Goal: Transaction & Acquisition: Purchase product/service

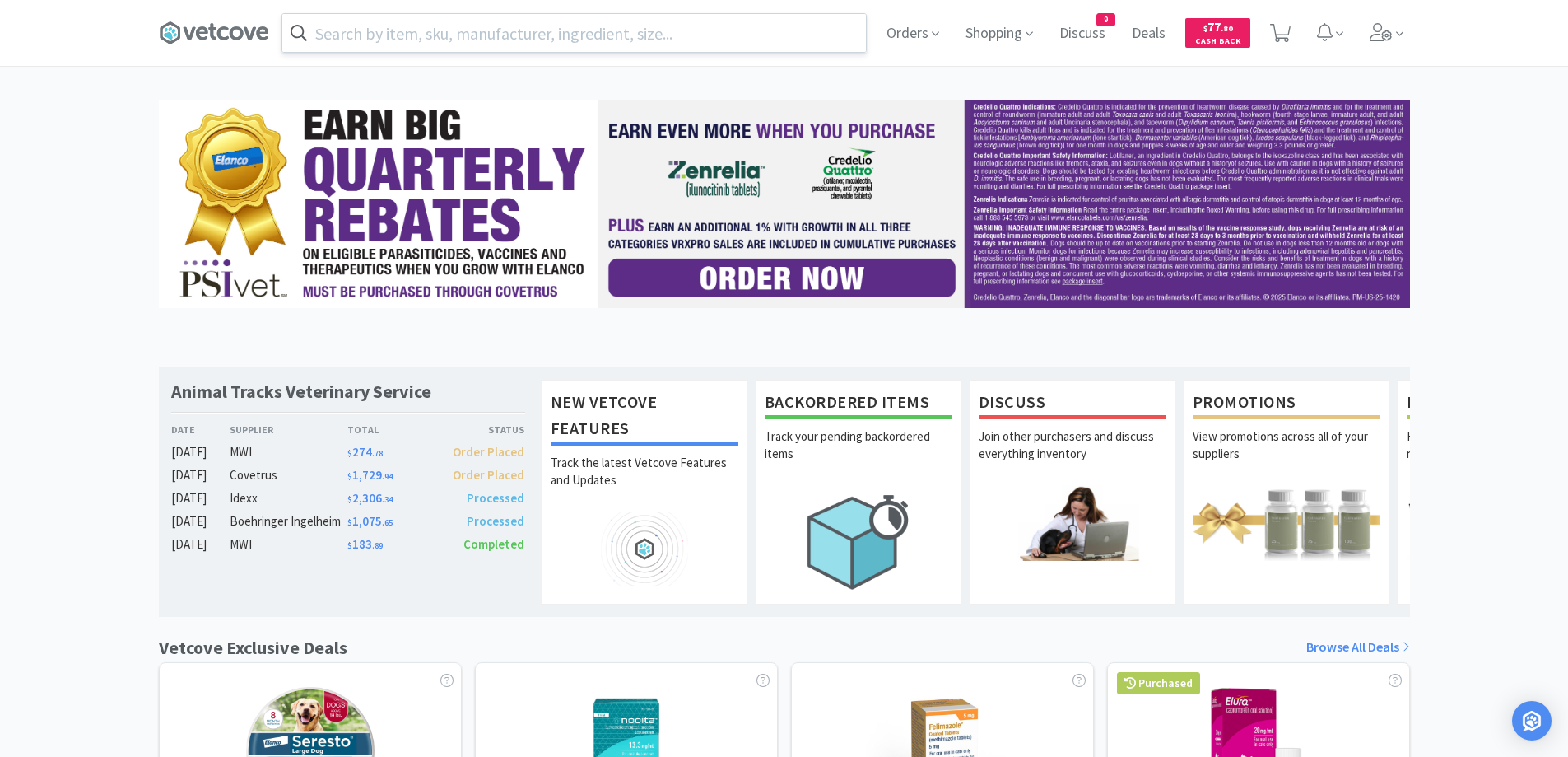
click at [577, 31] on input "text" at bounding box center [573, 32] width 583 height 37
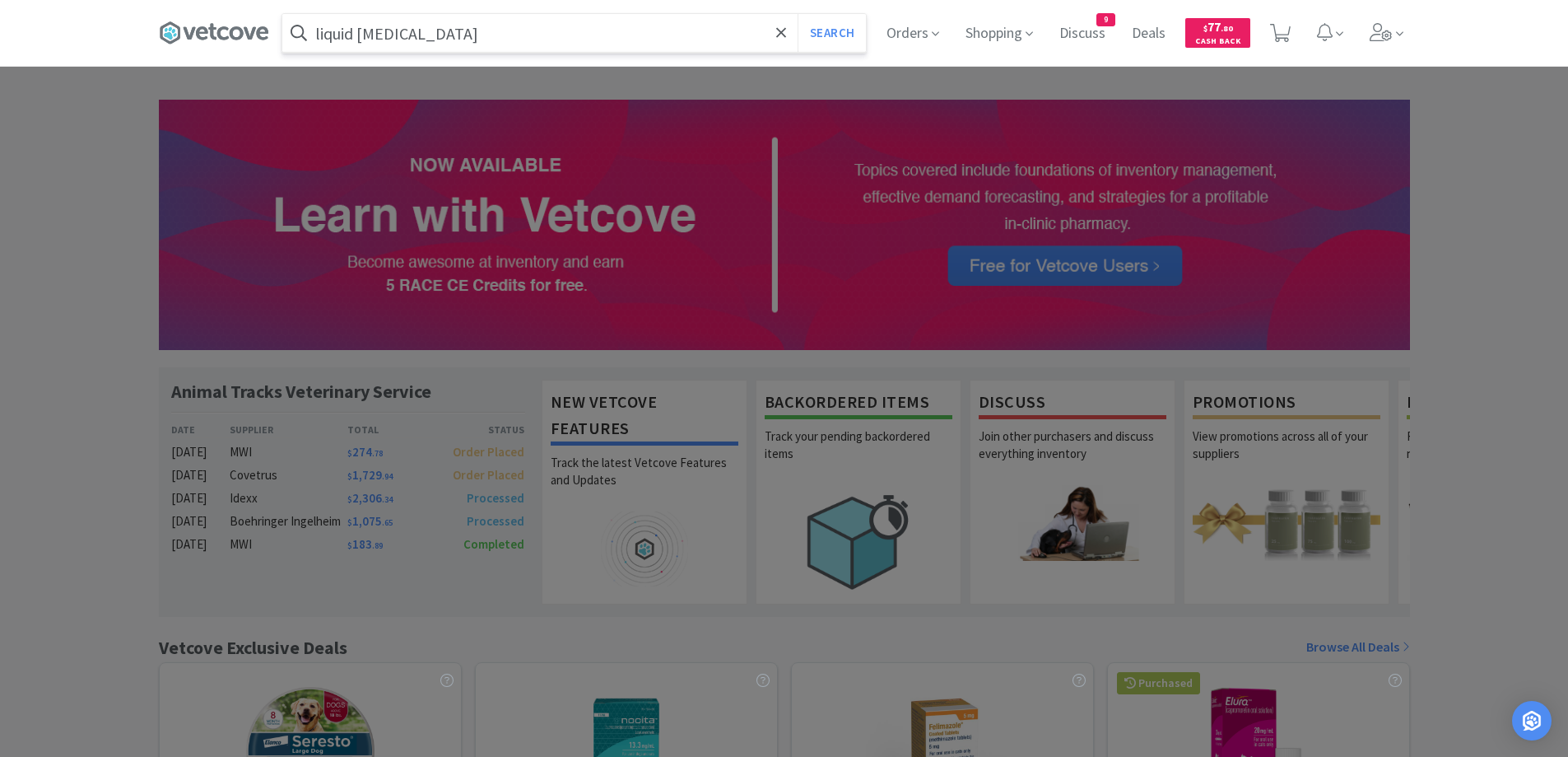
type input "liquid [MEDICAL_DATA]"
click at [797, 14] on button "Search" at bounding box center [831, 32] width 68 height 37
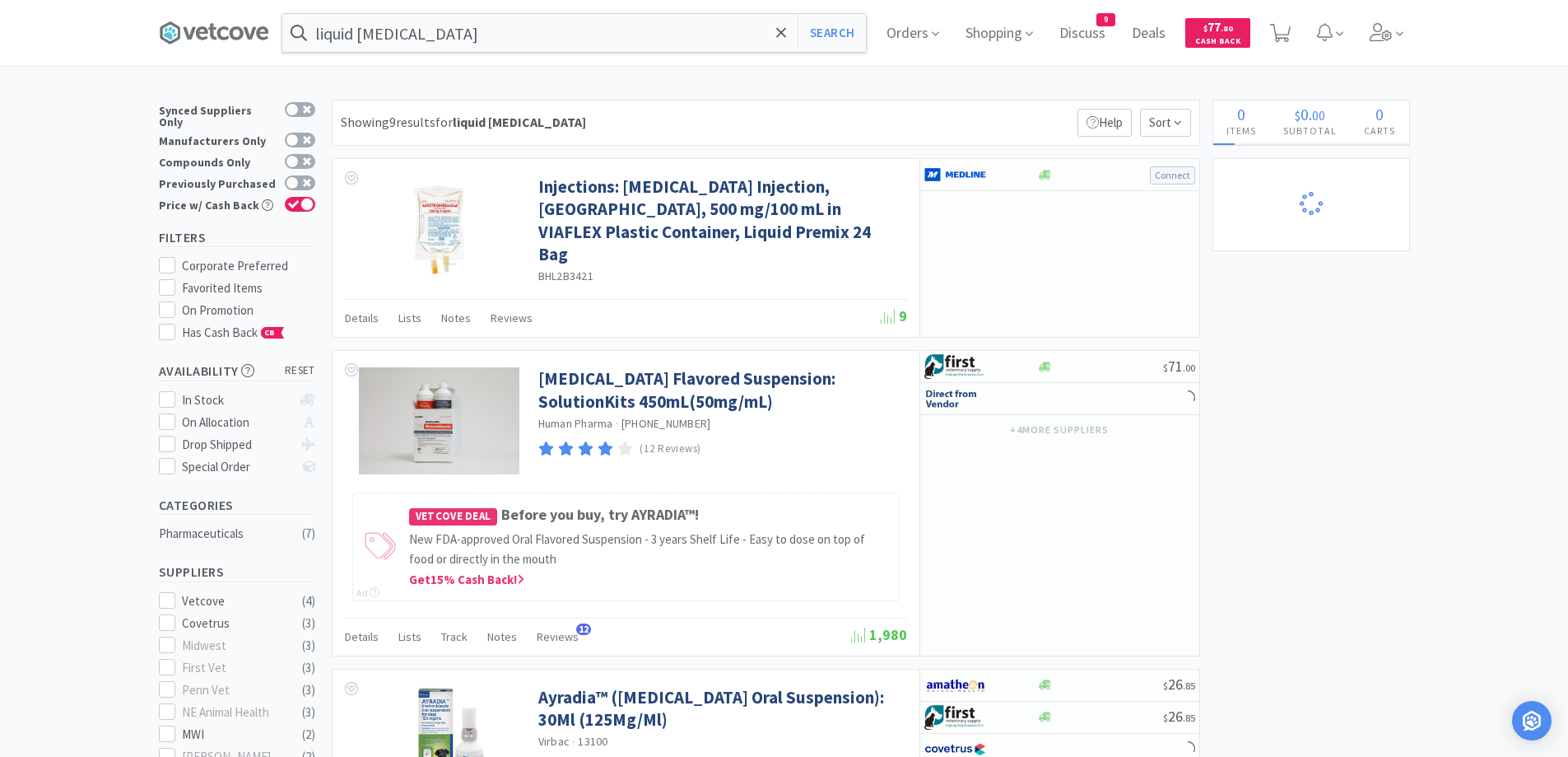
select select "1"
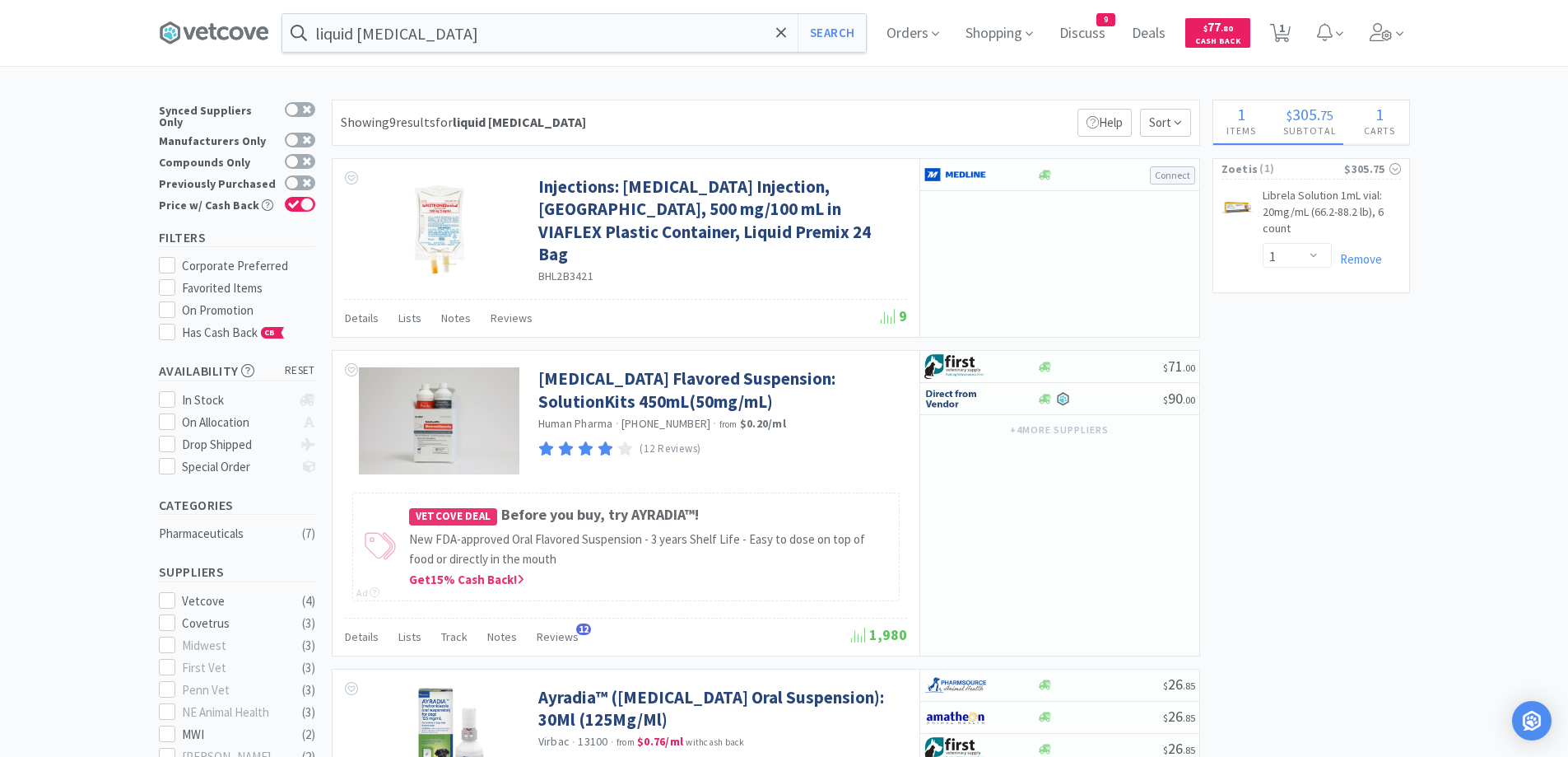
scroll to position [247, 0]
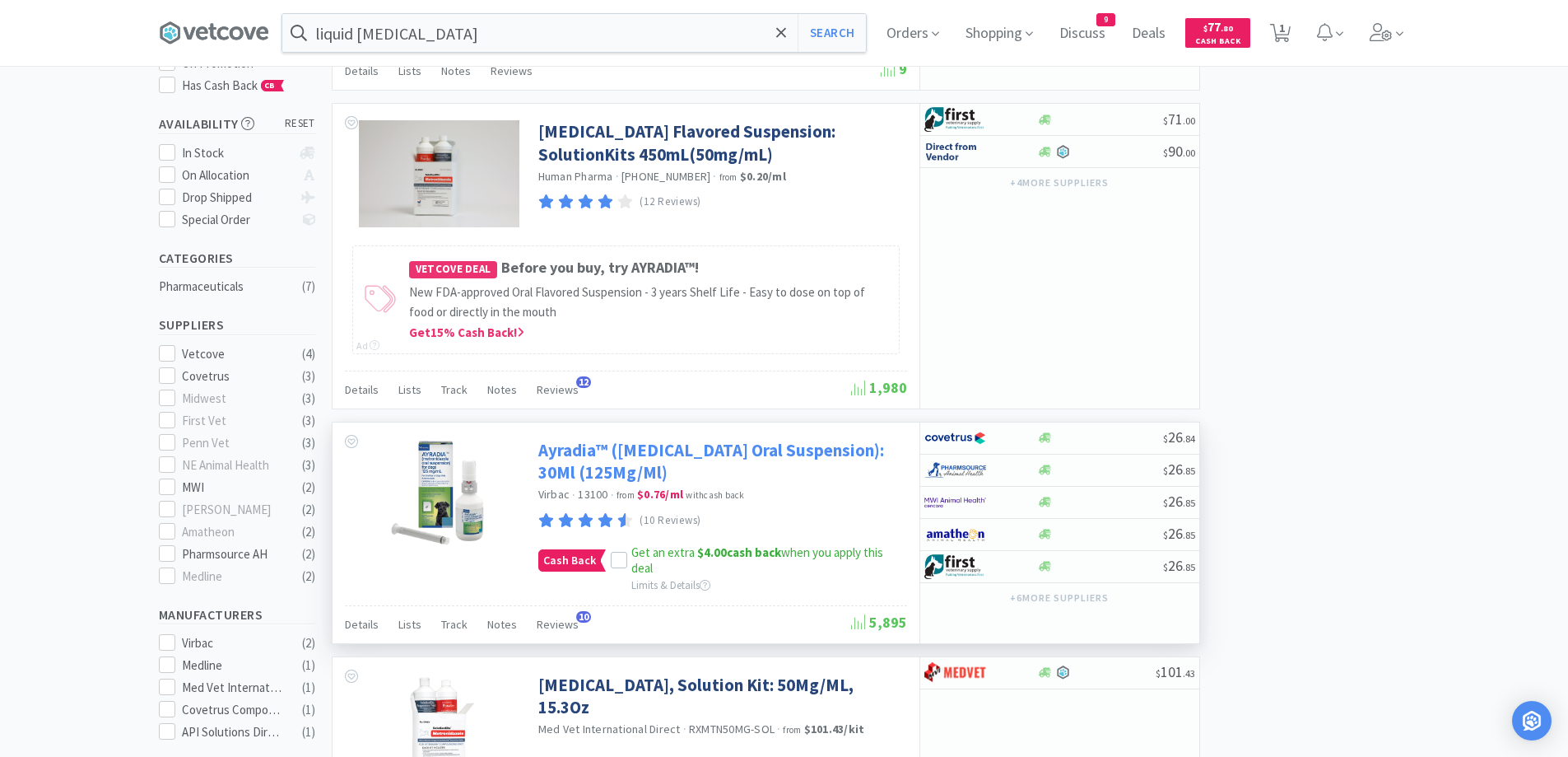
click at [775, 449] on link "Ayradia™ (Metronidazole Oral Suspension): 30Ml (125Mg/Ml)" at bounding box center [721, 461] width 365 height 45
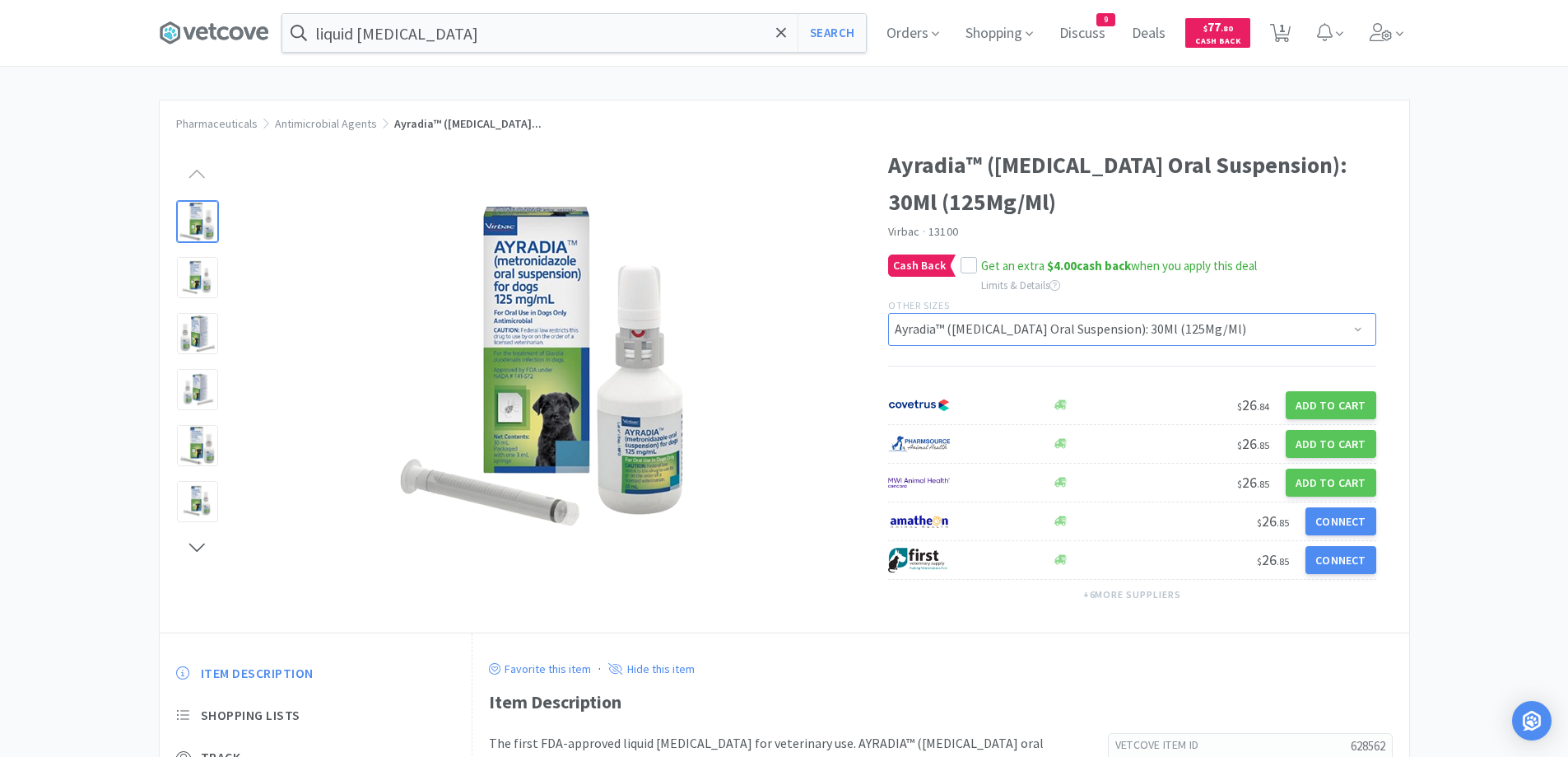
click at [1178, 329] on select "Ayradia™ (Metronidazole Oral Suspension): 30Ml (125Mg/Ml) Ayradia™ (Metronidazo…" at bounding box center [1132, 330] width 488 height 33
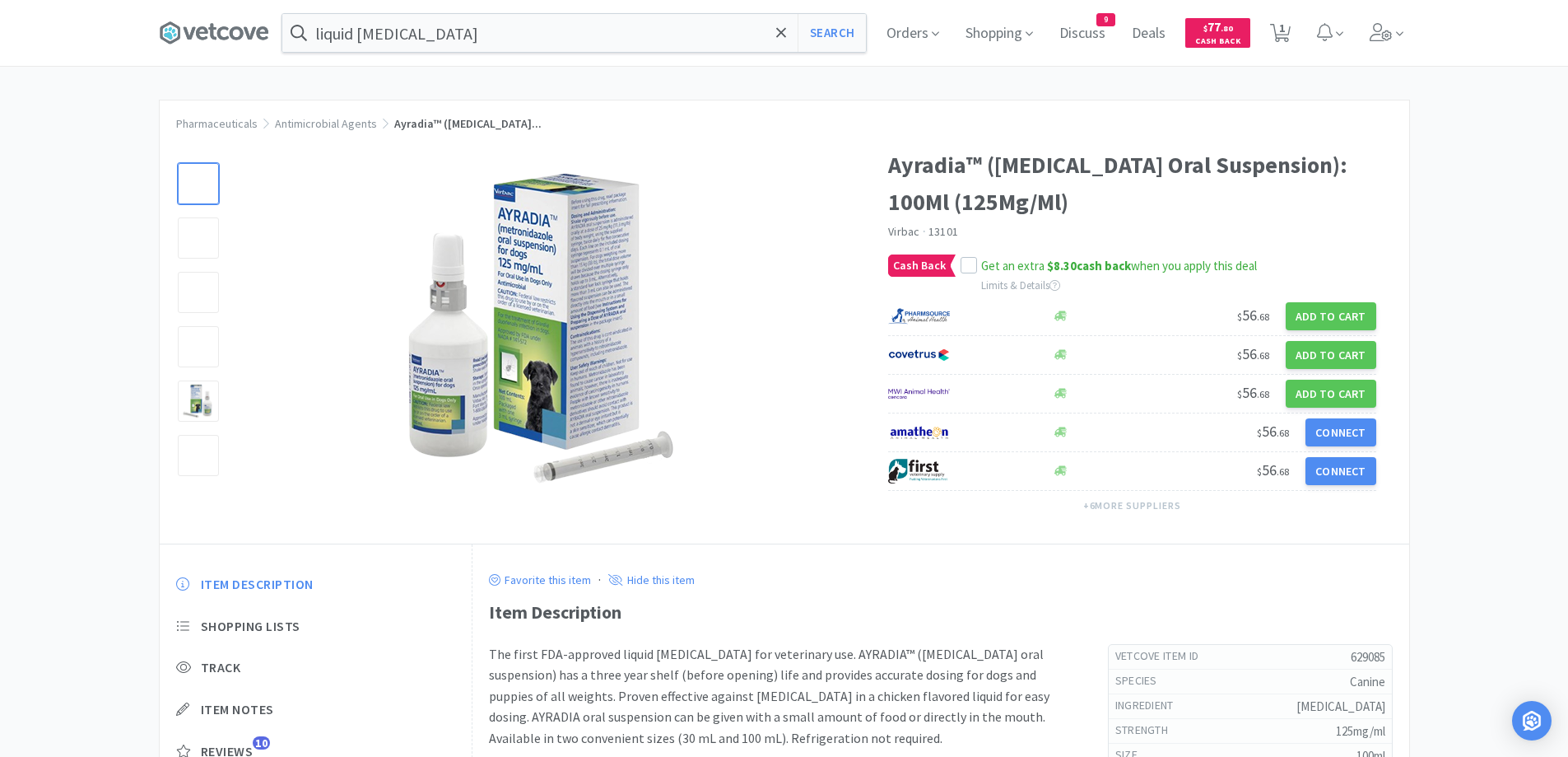
select select "629085"
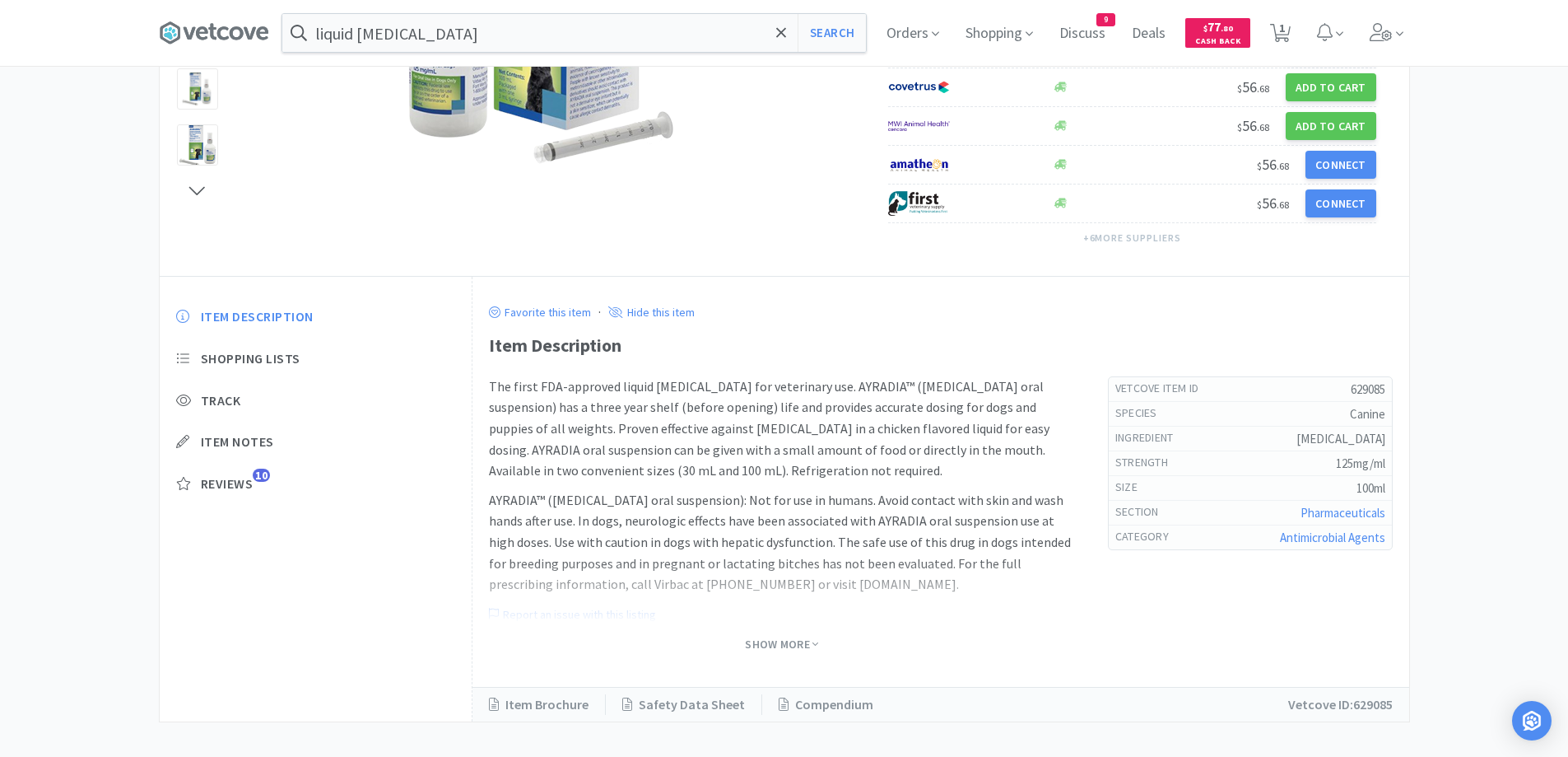
scroll to position [371, 0]
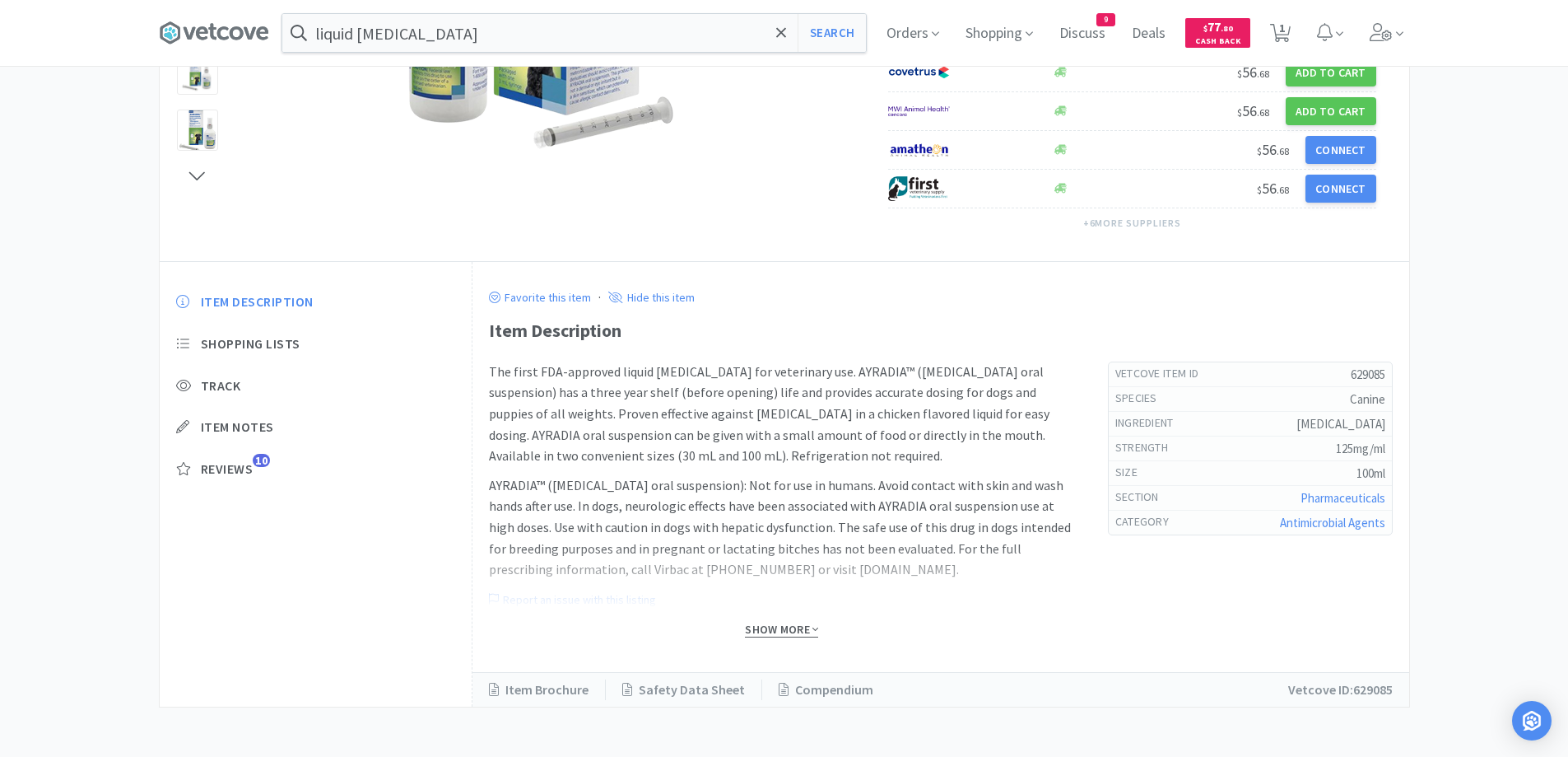
click at [775, 628] on span "Show More" at bounding box center [782, 630] width 73 height 16
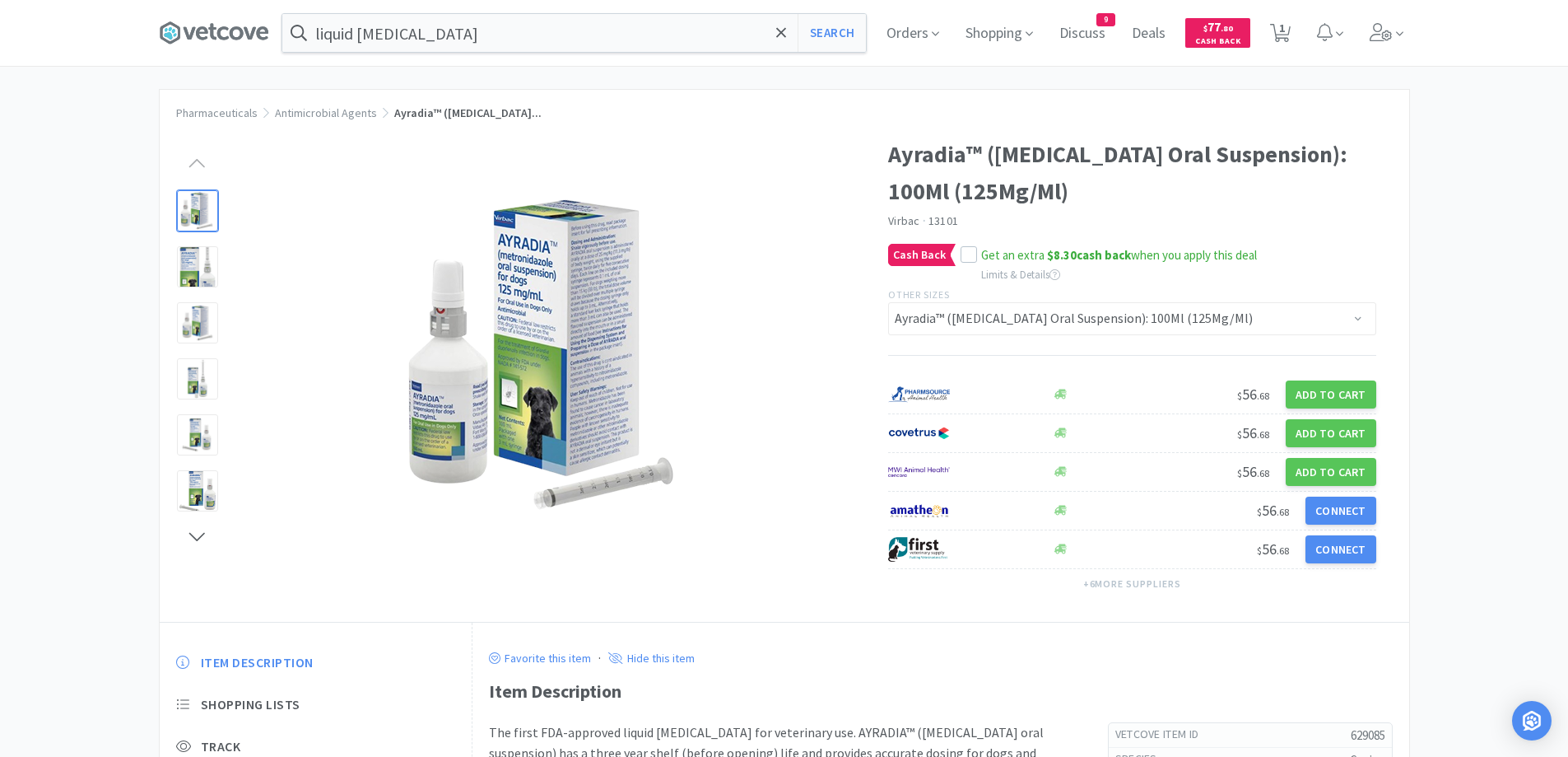
scroll to position [0, 0]
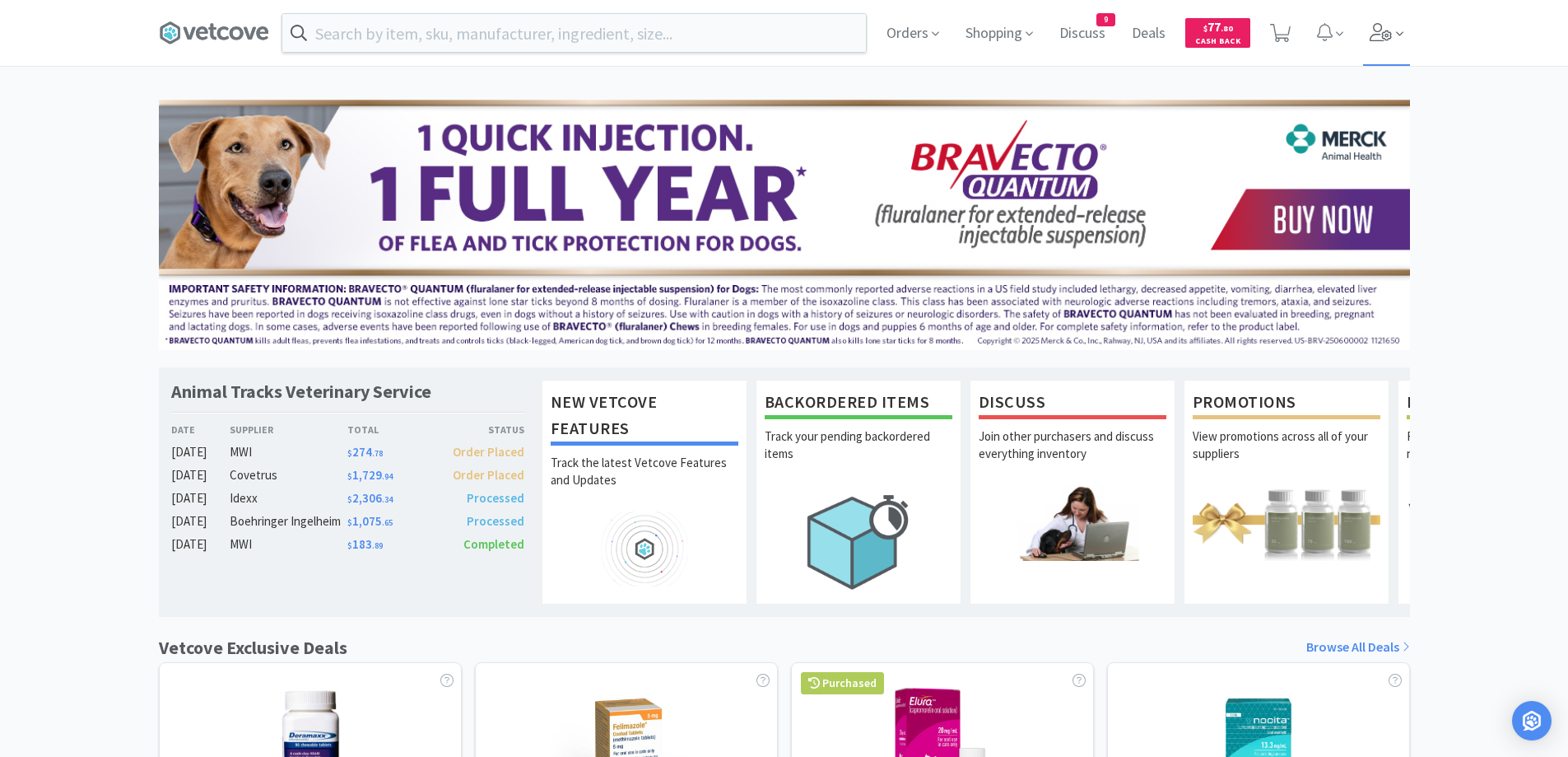
click at [1392, 42] on span at bounding box center [1386, 32] width 47 height 66
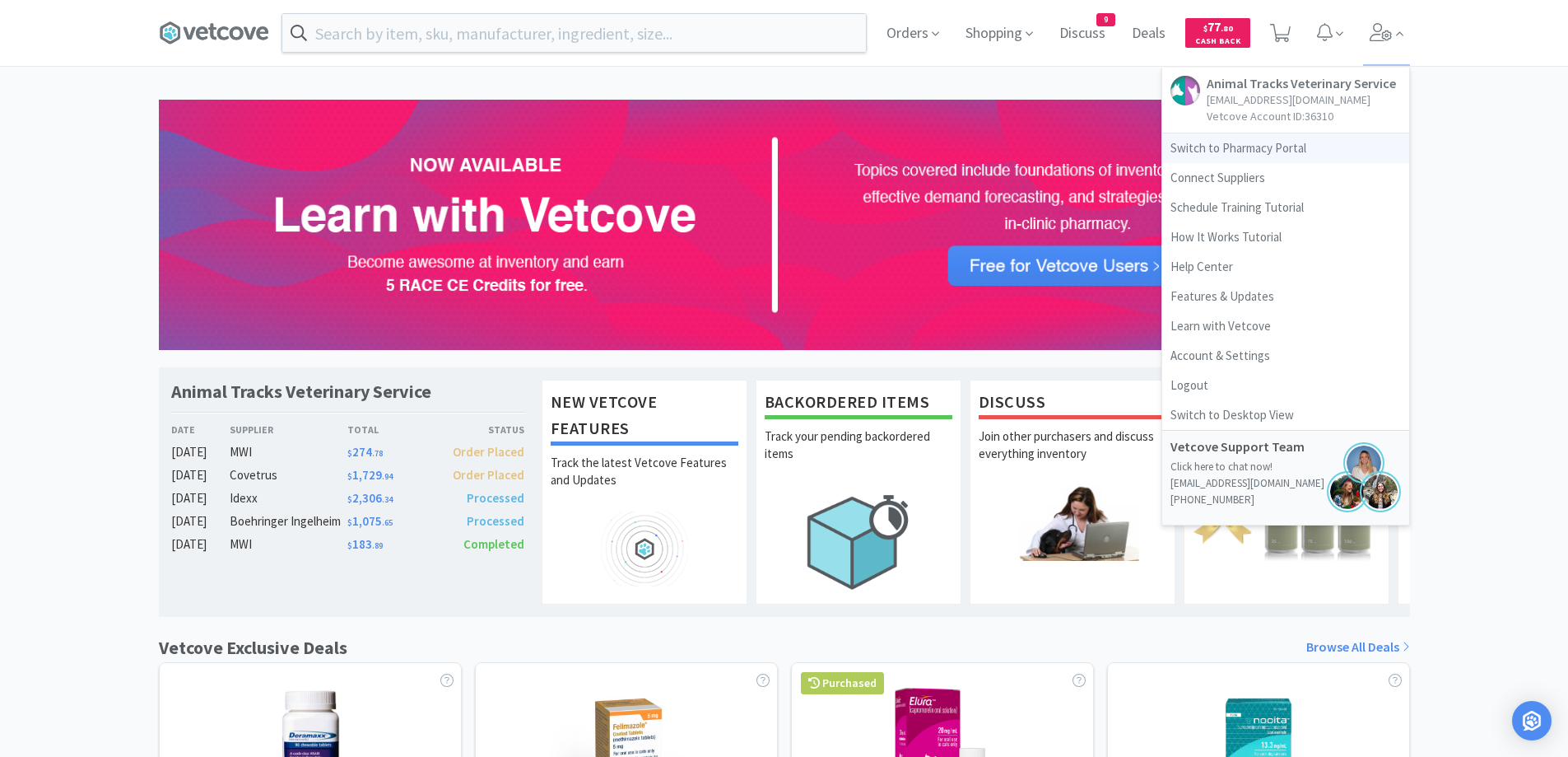
click at [1199, 147] on link "Switch to Pharmacy Portal" at bounding box center [1285, 148] width 247 height 30
